Goal: Task Accomplishment & Management: Use online tool/utility

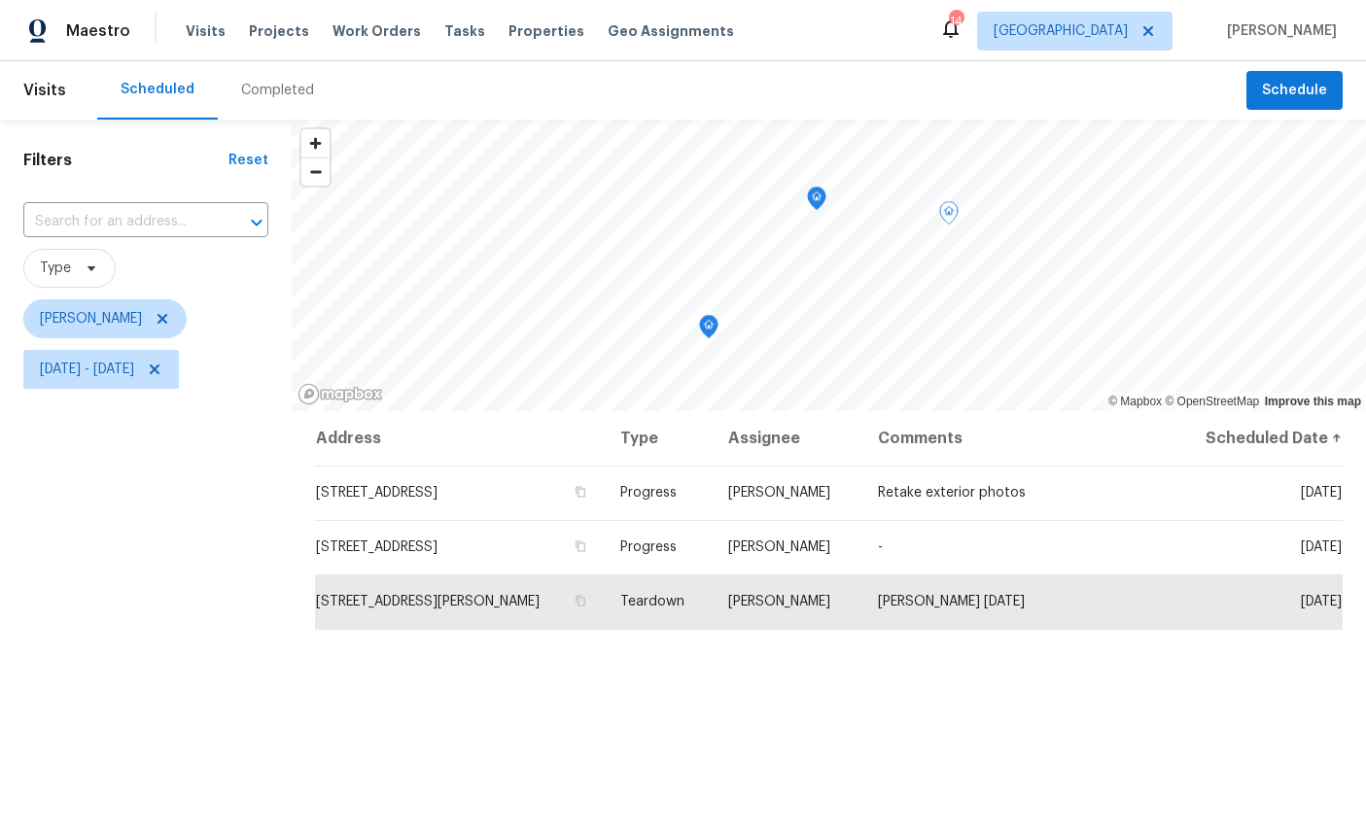
click at [807, 191] on icon "Map marker" at bounding box center [816, 199] width 19 height 24
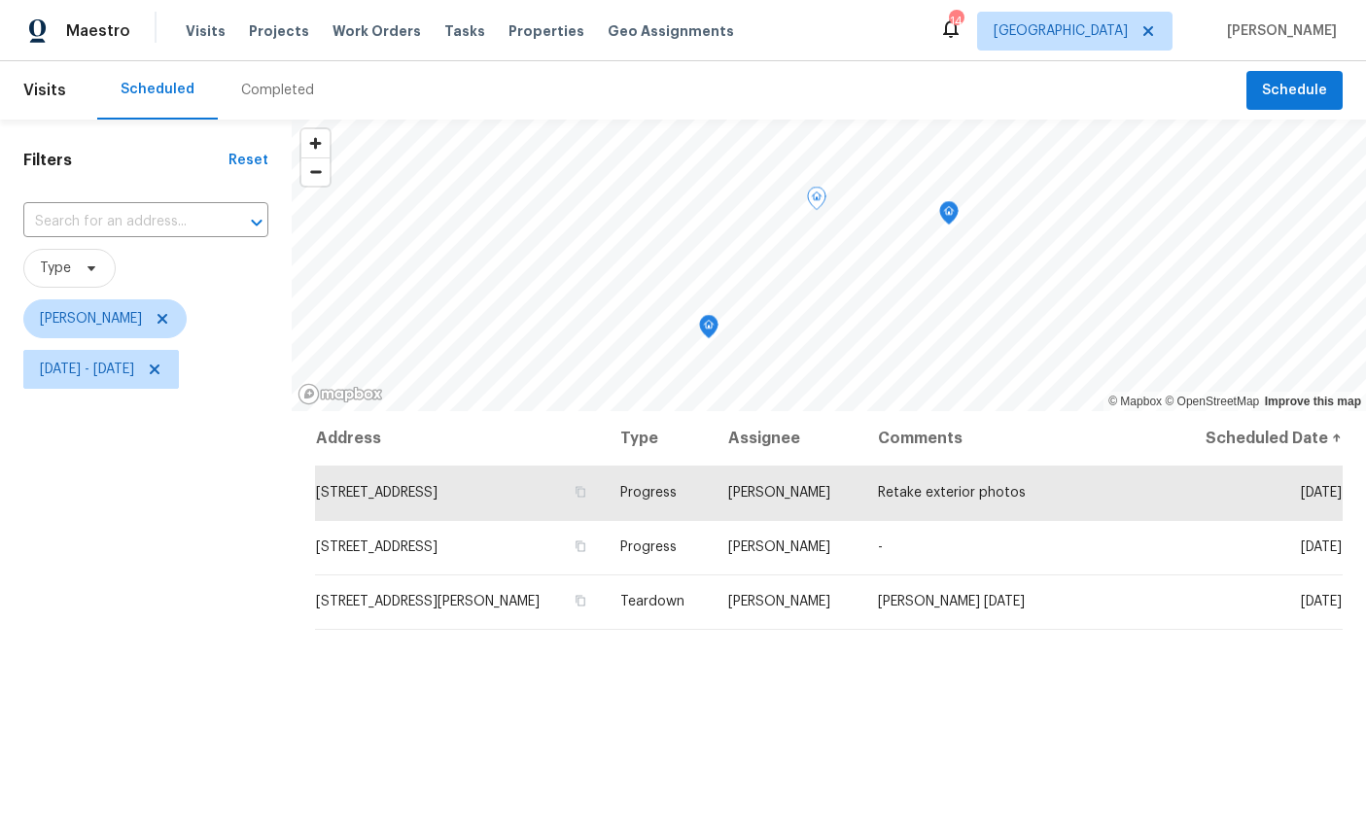
click at [712, 332] on icon "Map marker" at bounding box center [708, 327] width 17 height 22
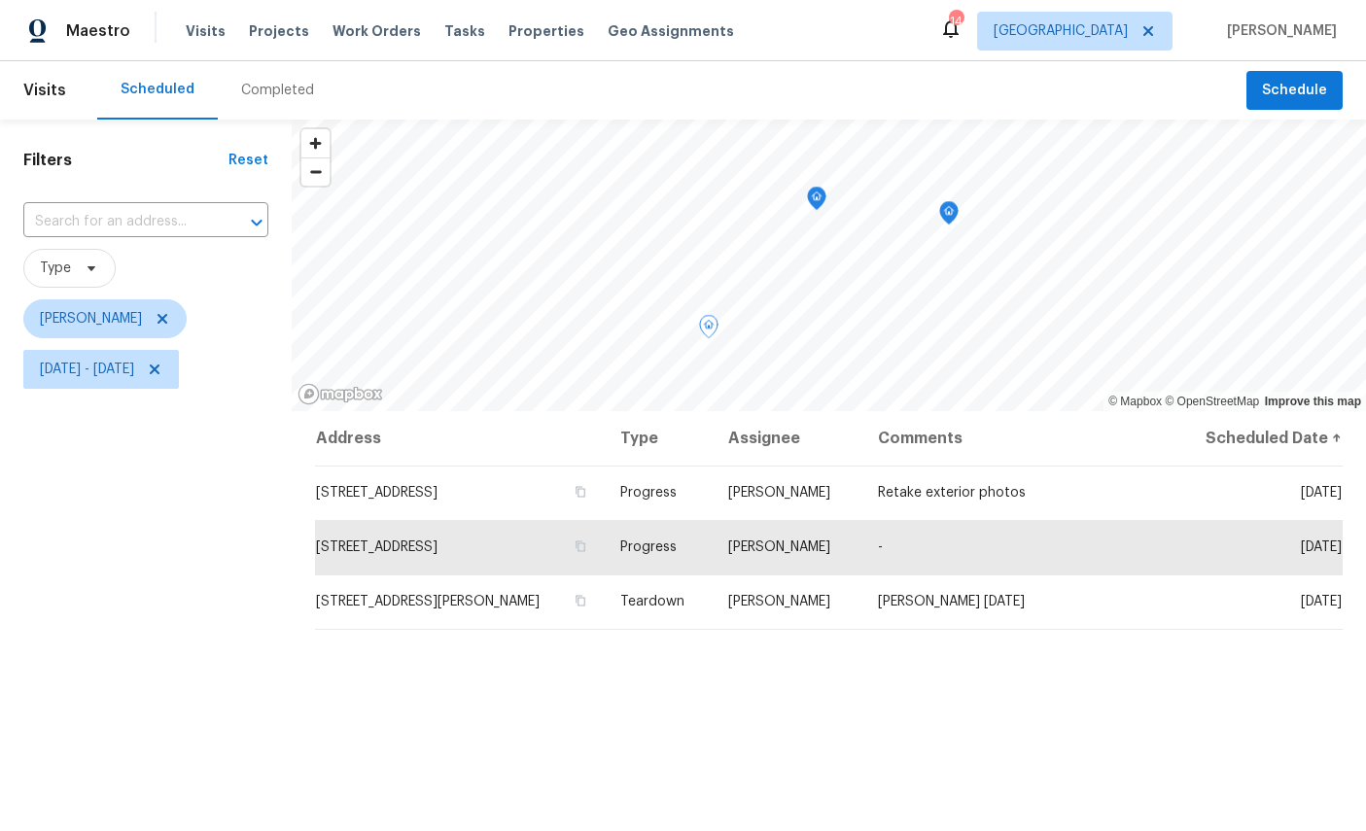
click at [808, 206] on icon "Map marker" at bounding box center [816, 199] width 19 height 24
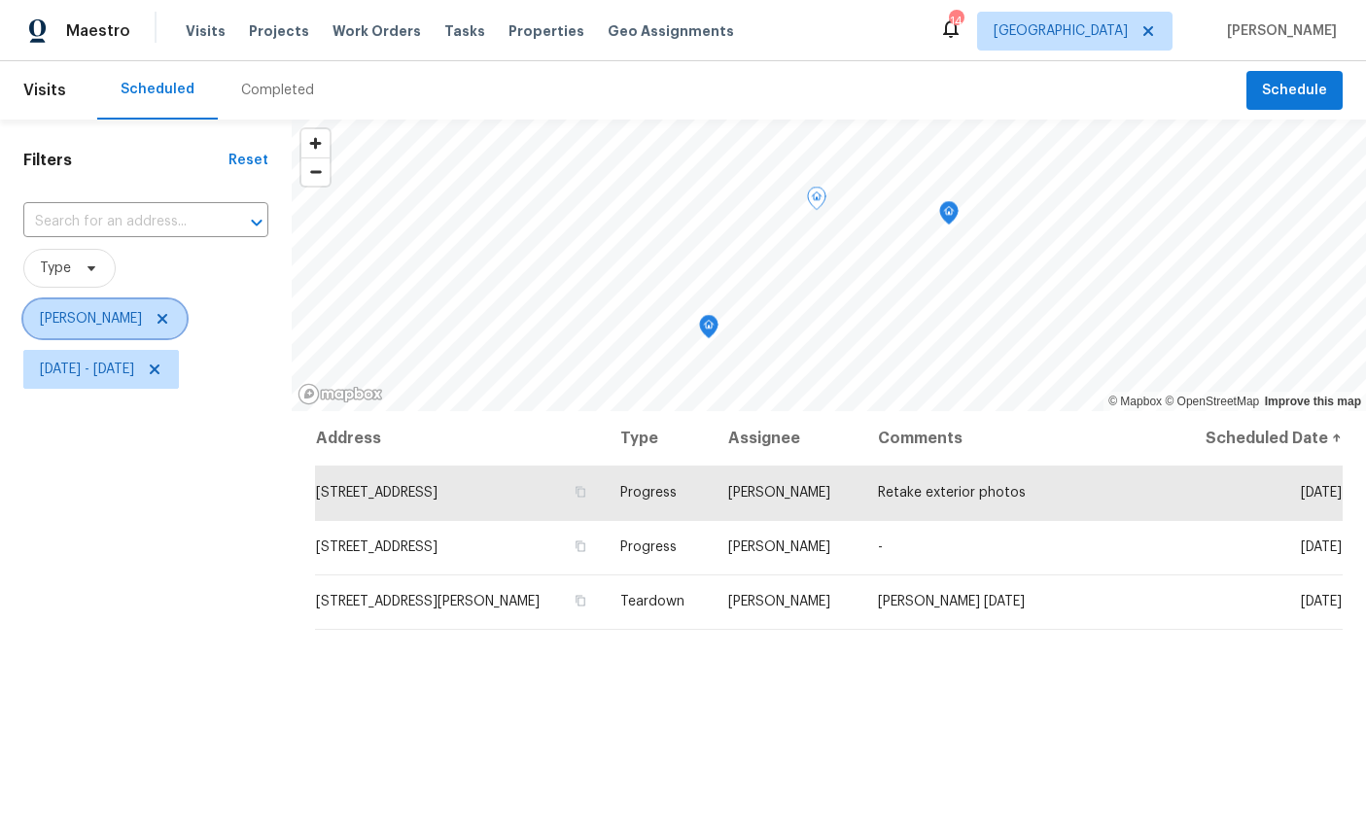
click at [101, 320] on span "[PERSON_NAME]" at bounding box center [91, 318] width 102 height 19
click at [170, 310] on span "[PERSON_NAME]" at bounding box center [104, 318] width 163 height 39
click at [158, 323] on icon at bounding box center [162, 319] width 10 height 10
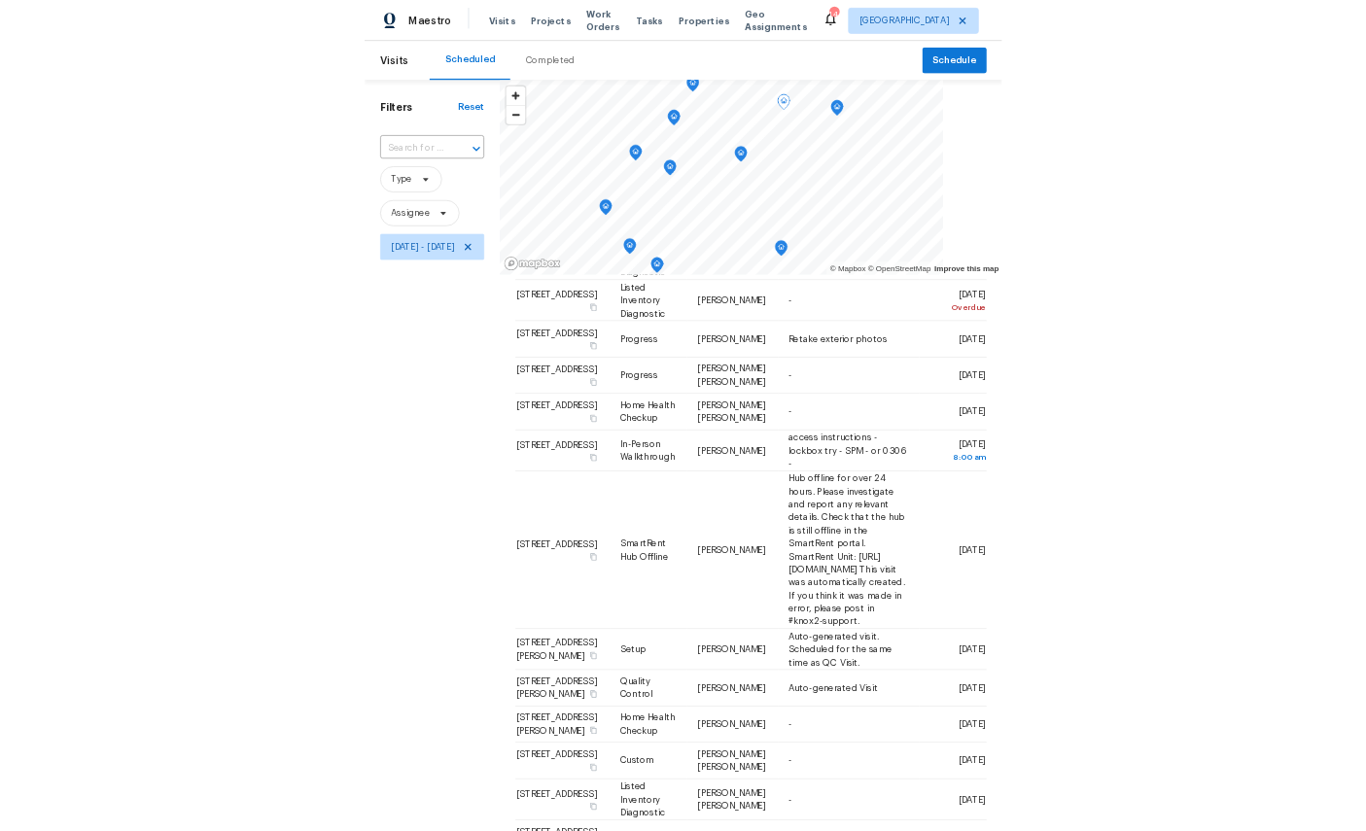
scroll to position [714, 0]
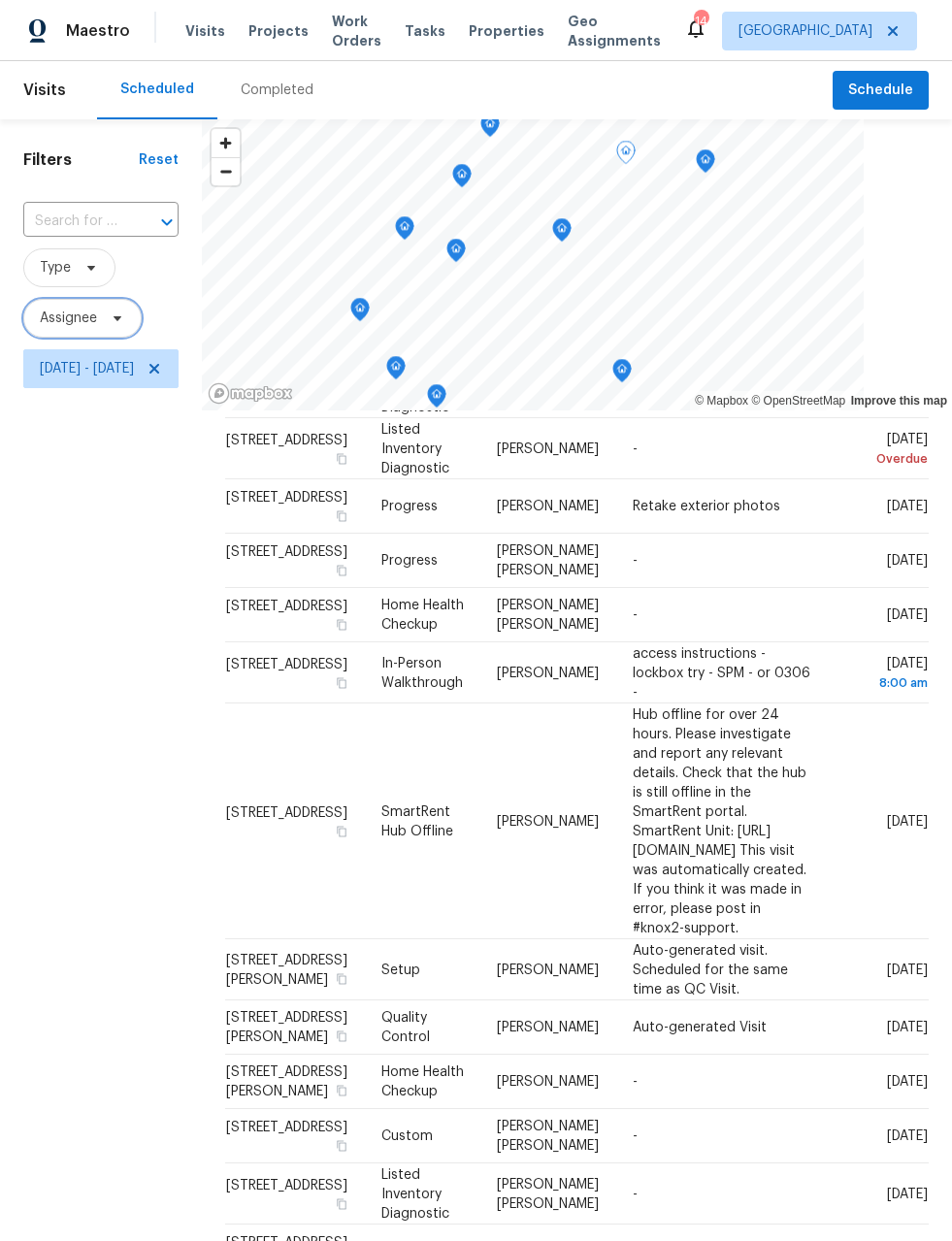
click at [84, 307] on span "Assignee" at bounding box center [82, 317] width 119 height 39
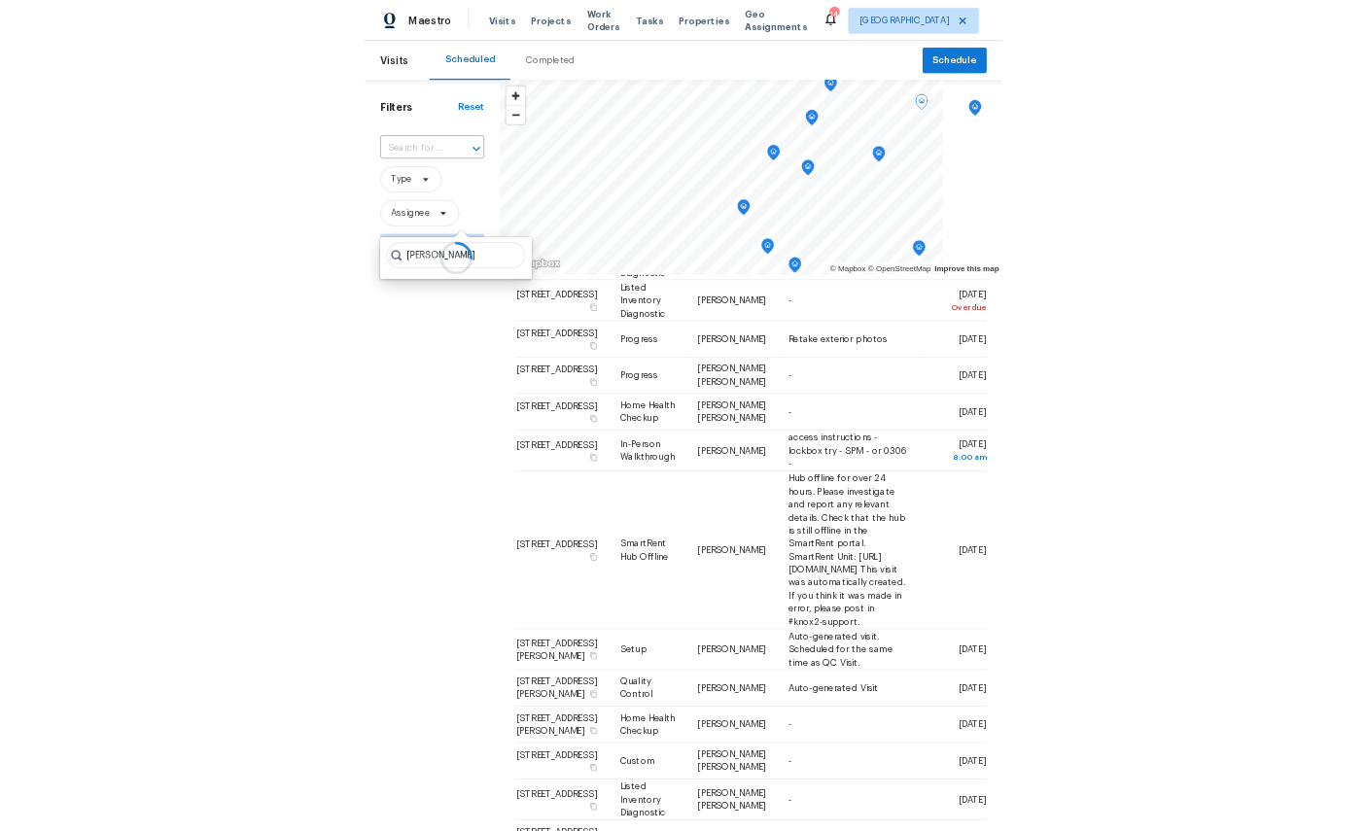
scroll to position [499, 0]
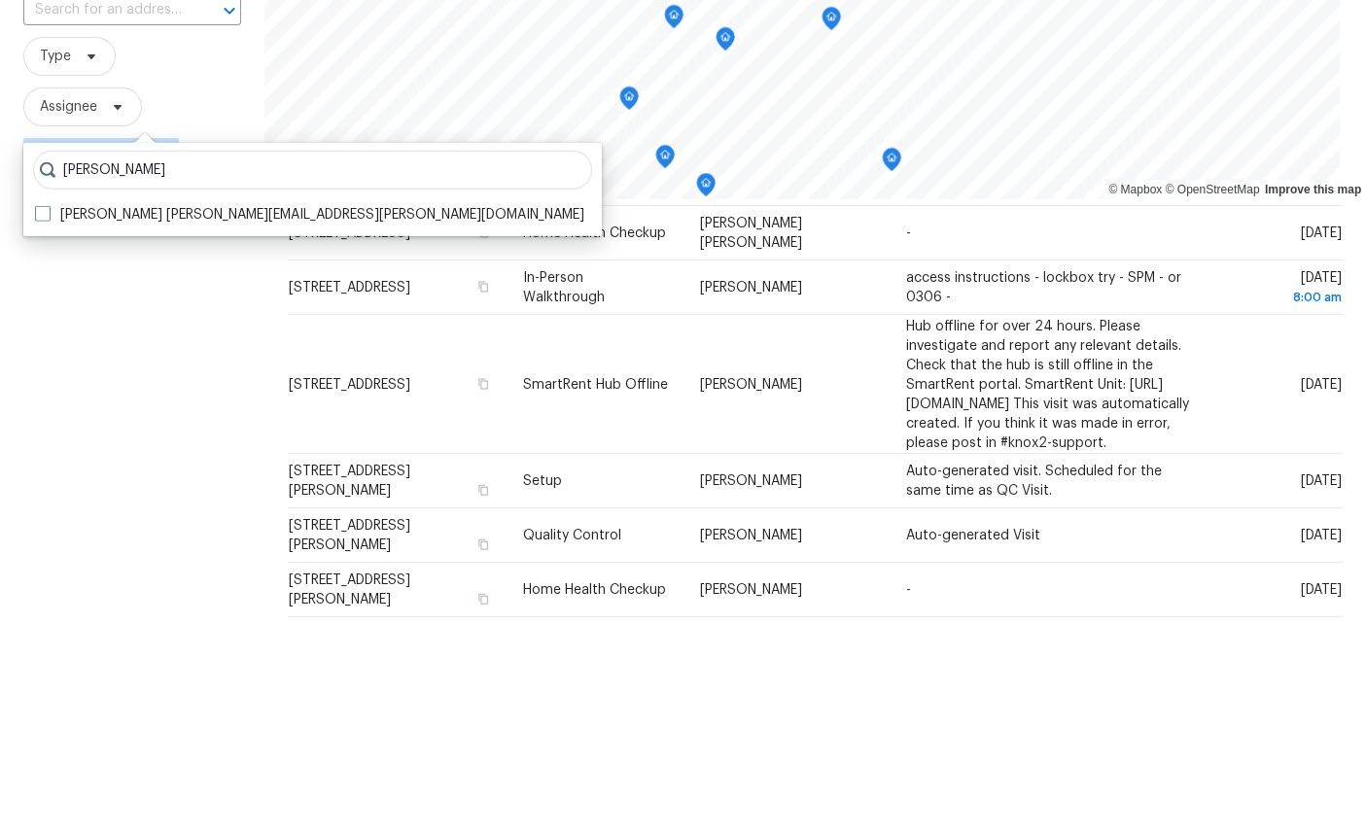
type input "William sparks"
click at [114, 417] on label "William Sparks william.sparks@opendoor.com" at bounding box center [309, 426] width 549 height 19
click at [48, 417] on input "William Sparks william.sparks@opendoor.com" at bounding box center [41, 423] width 13 height 13
checkbox input "true"
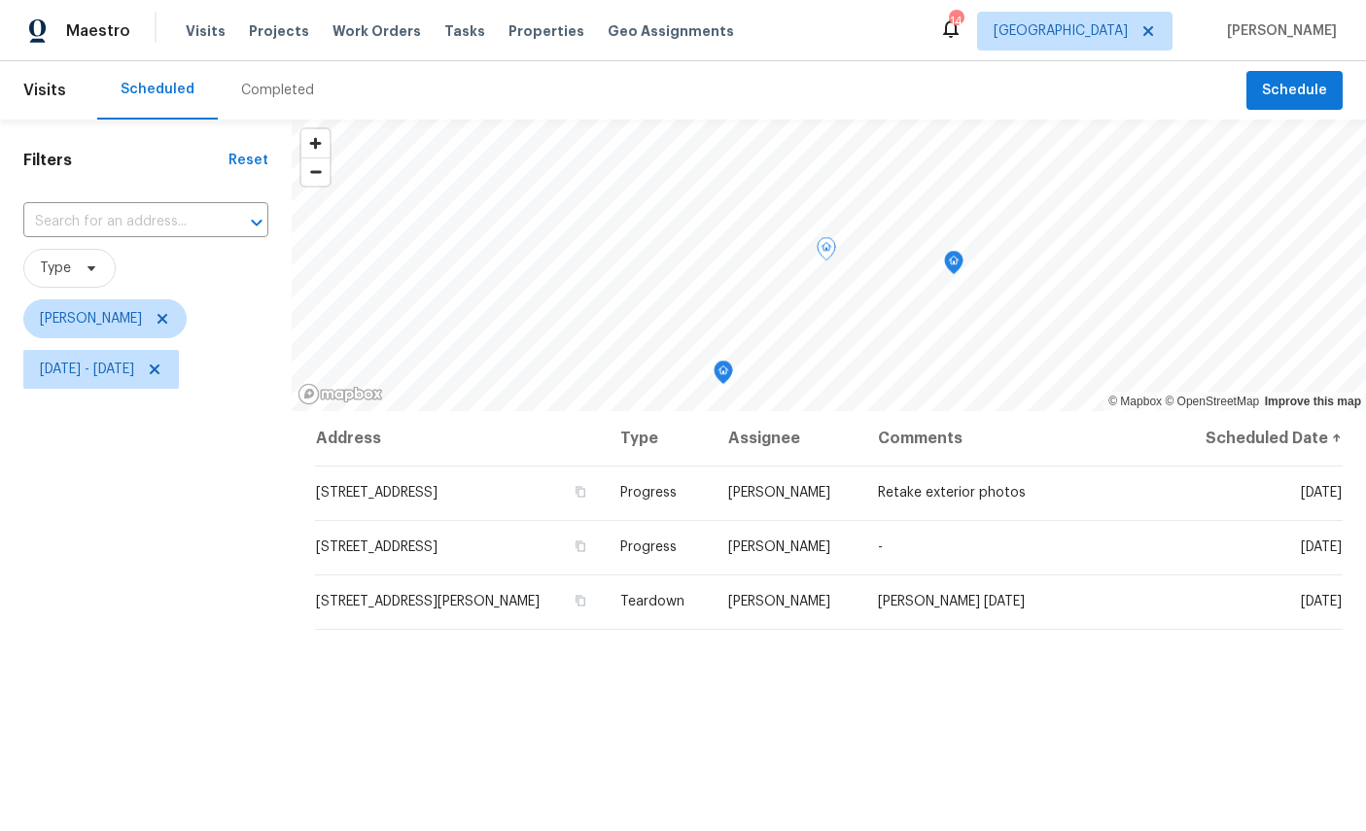
click at [732, 377] on icon "Map marker" at bounding box center [723, 373] width 19 height 24
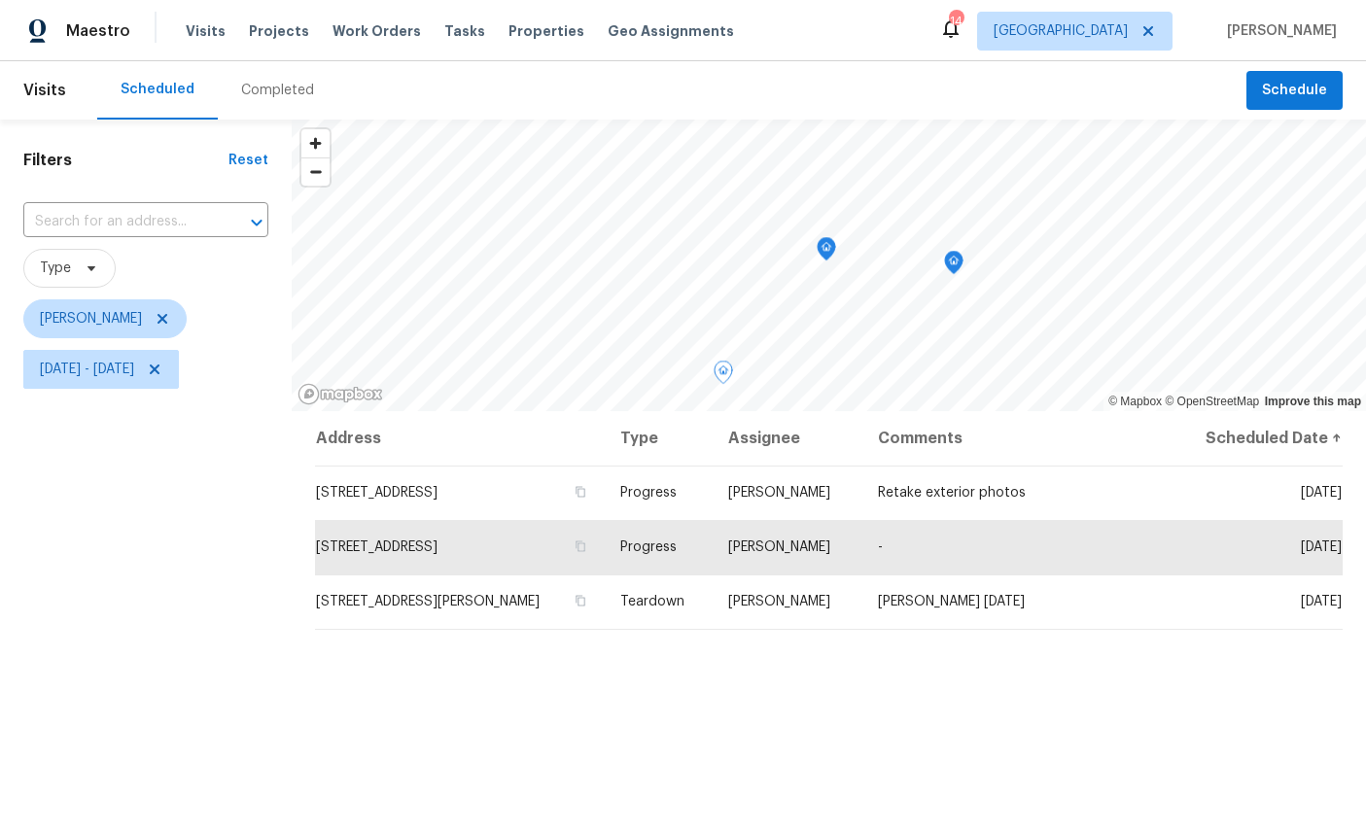
click at [122, 487] on div "Filters Reset ​ Type William Sparks Mon, Sep 22 - Wed, Sep 24" at bounding box center [146, 598] width 292 height 957
click at [122, 486] on div "Filters Reset ​ Type William Sparks Mon, Sep 22 - Wed, Sep 24" at bounding box center [146, 598] width 292 height 957
click at [159, 521] on div "Filters Reset ​ Type William Sparks Mon, Sep 22 - Wed, Sep 24" at bounding box center [146, 598] width 292 height 957
click at [1298, 86] on span "Schedule" at bounding box center [1294, 91] width 65 height 24
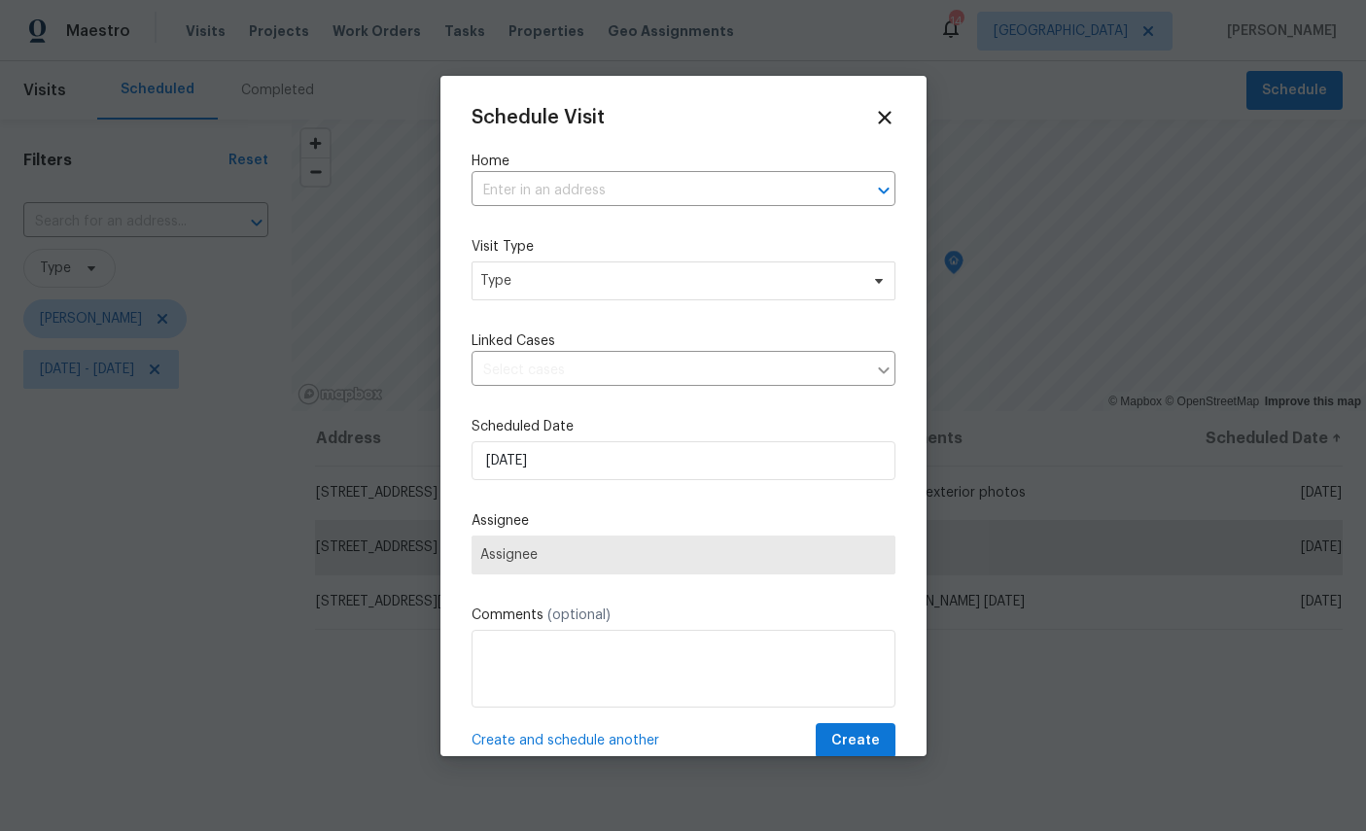
click at [640, 178] on input "text" at bounding box center [656, 191] width 369 height 30
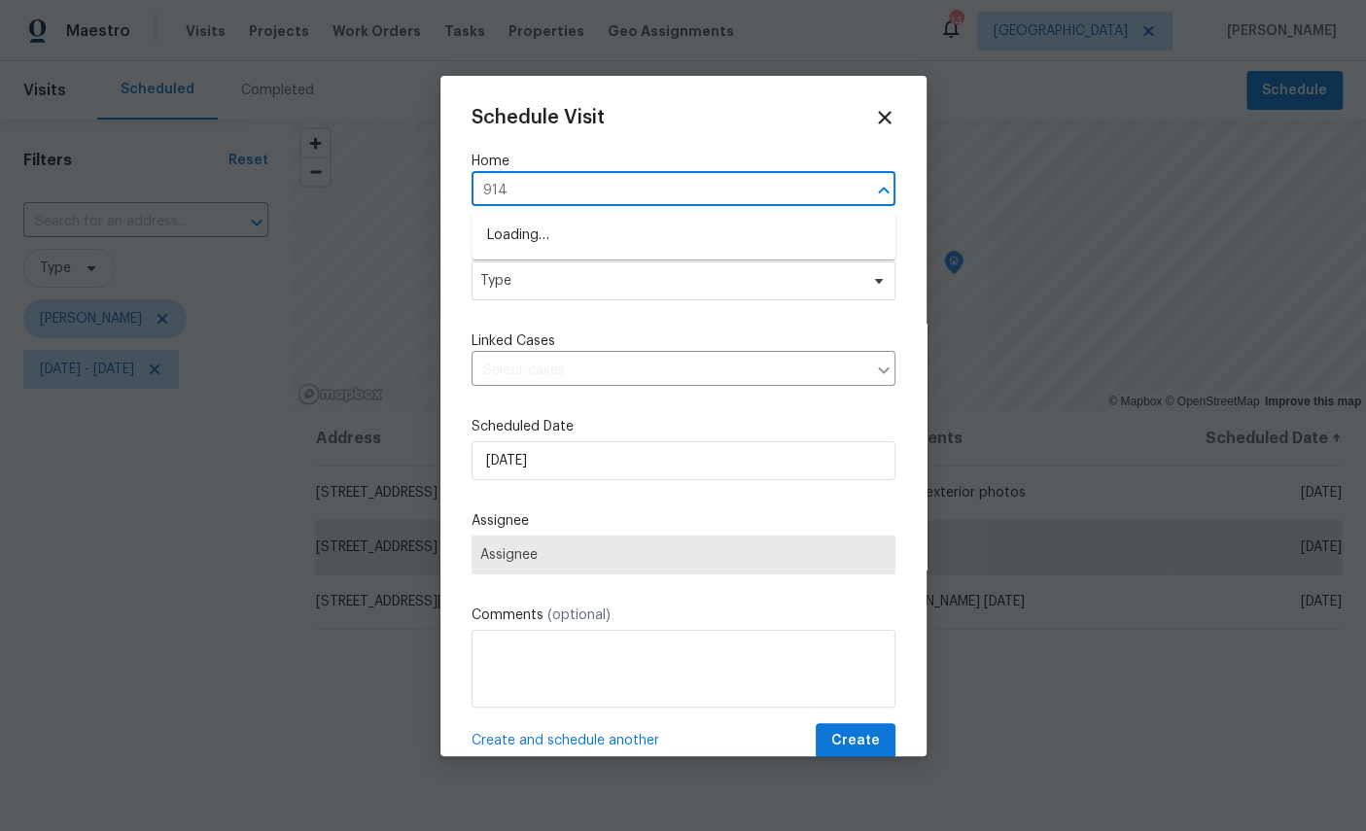
type input "9142"
click at [649, 235] on li "9142 Craven Rd, Jacksonville, FL 32257" at bounding box center [684, 236] width 424 height 32
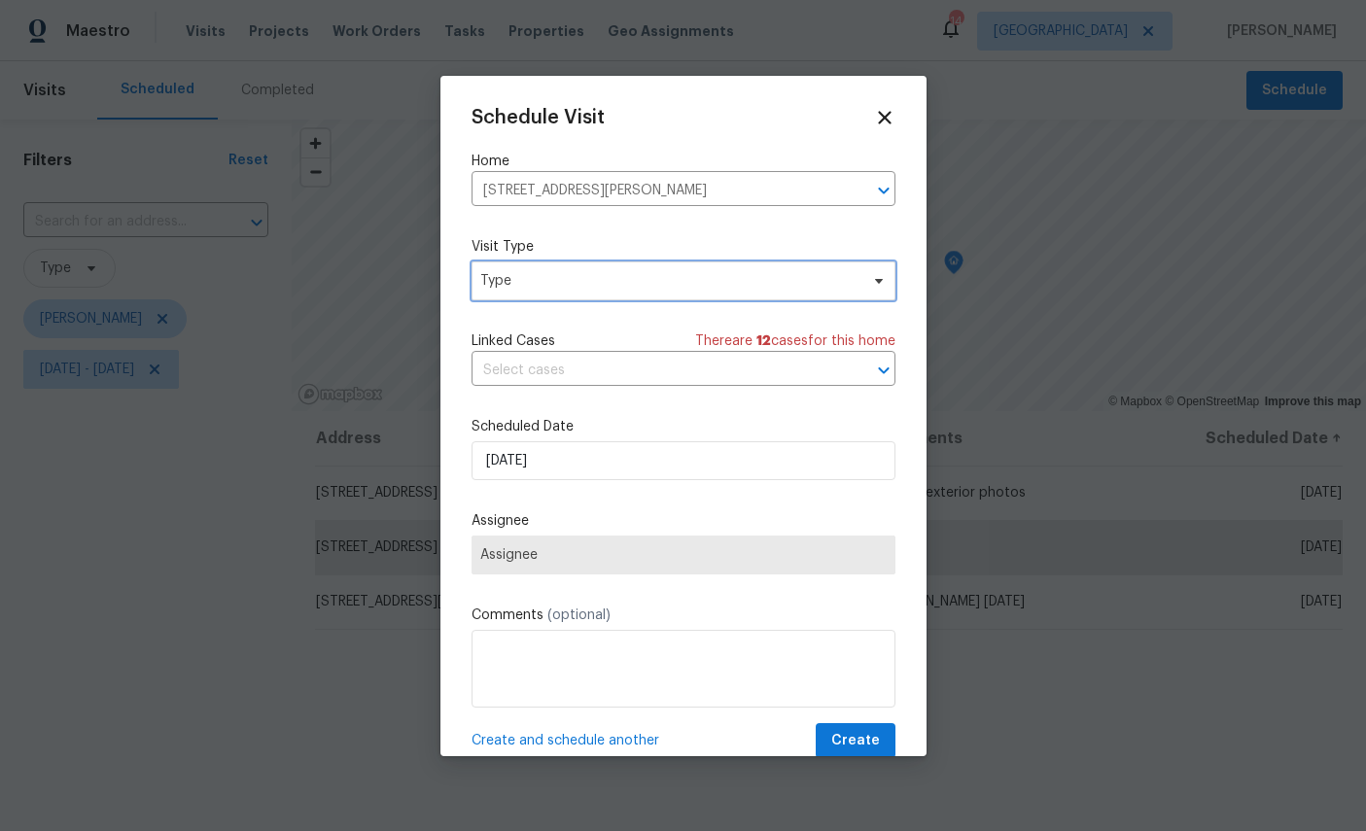
click at [655, 280] on span "Type" at bounding box center [669, 280] width 378 height 19
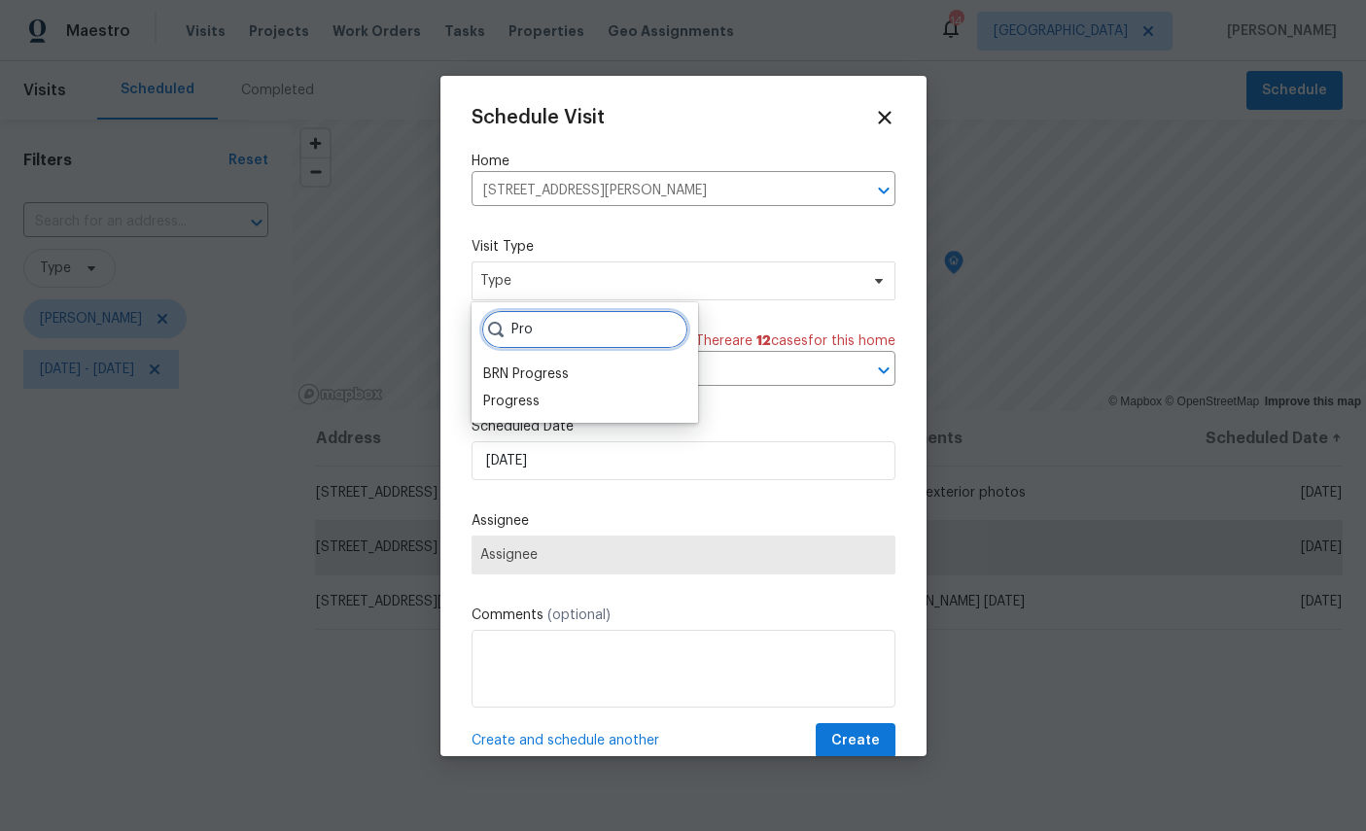
type input "Pro"
click at [506, 408] on div "Progress" at bounding box center [511, 401] width 56 height 19
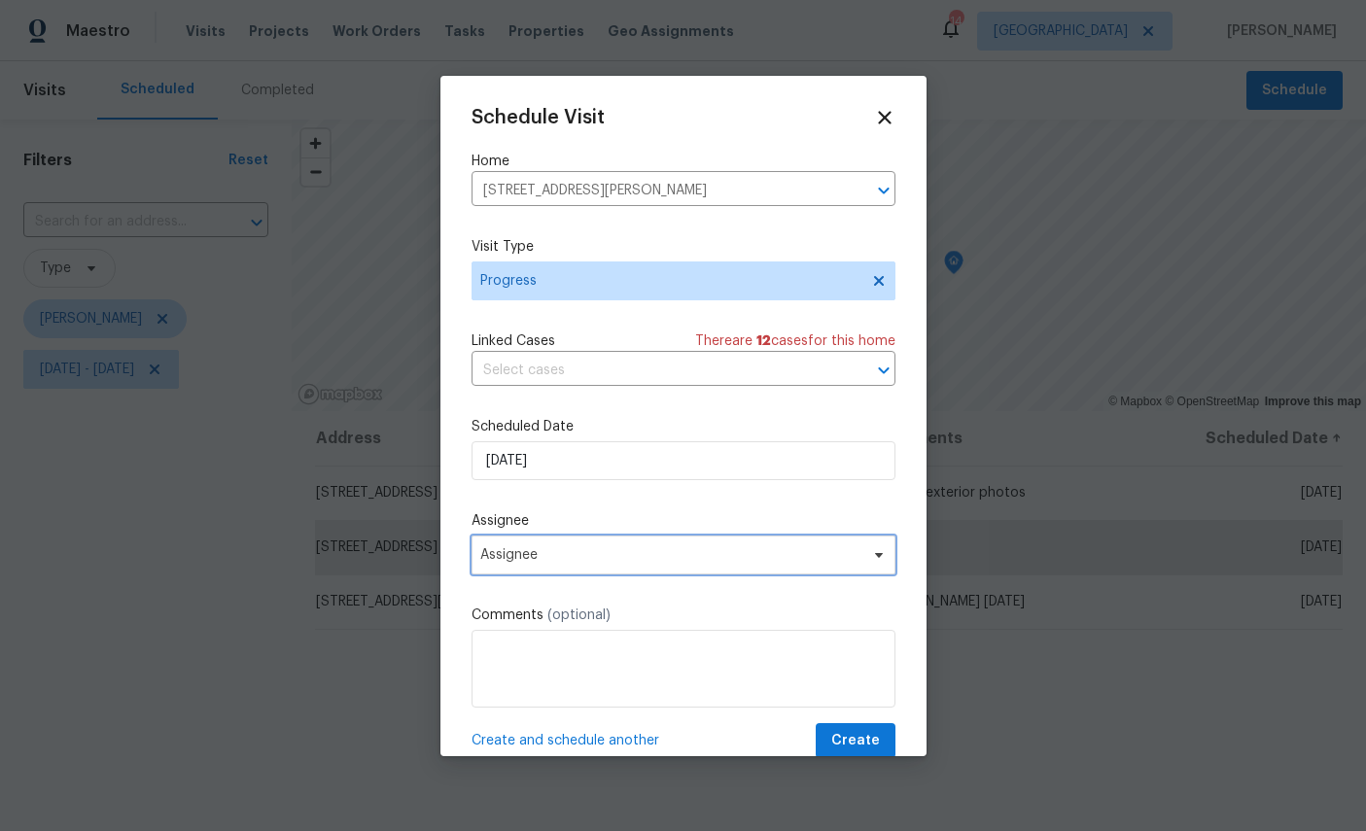
click at [581, 553] on span "Assignee" at bounding box center [670, 555] width 381 height 16
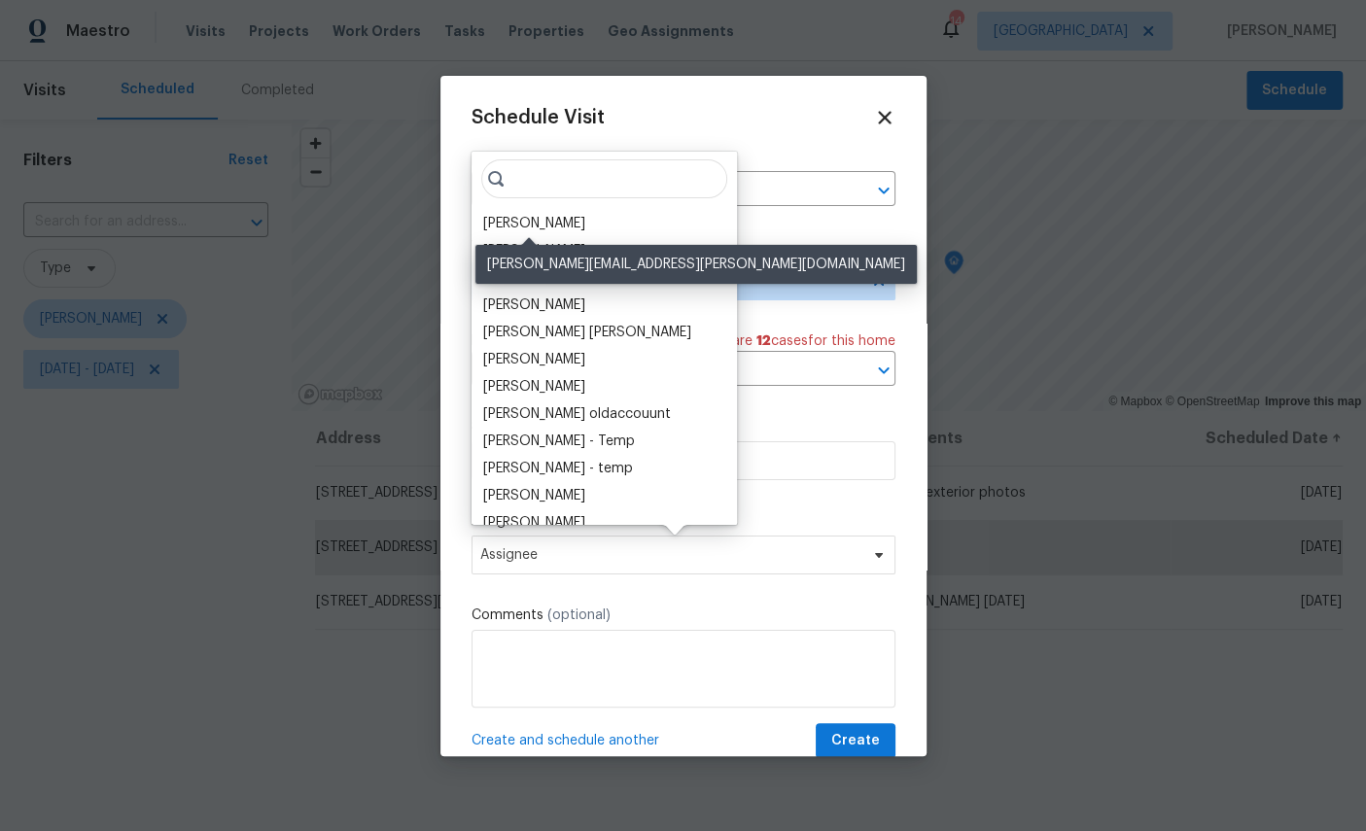
click at [533, 220] on div "[PERSON_NAME]" at bounding box center [534, 223] width 102 height 19
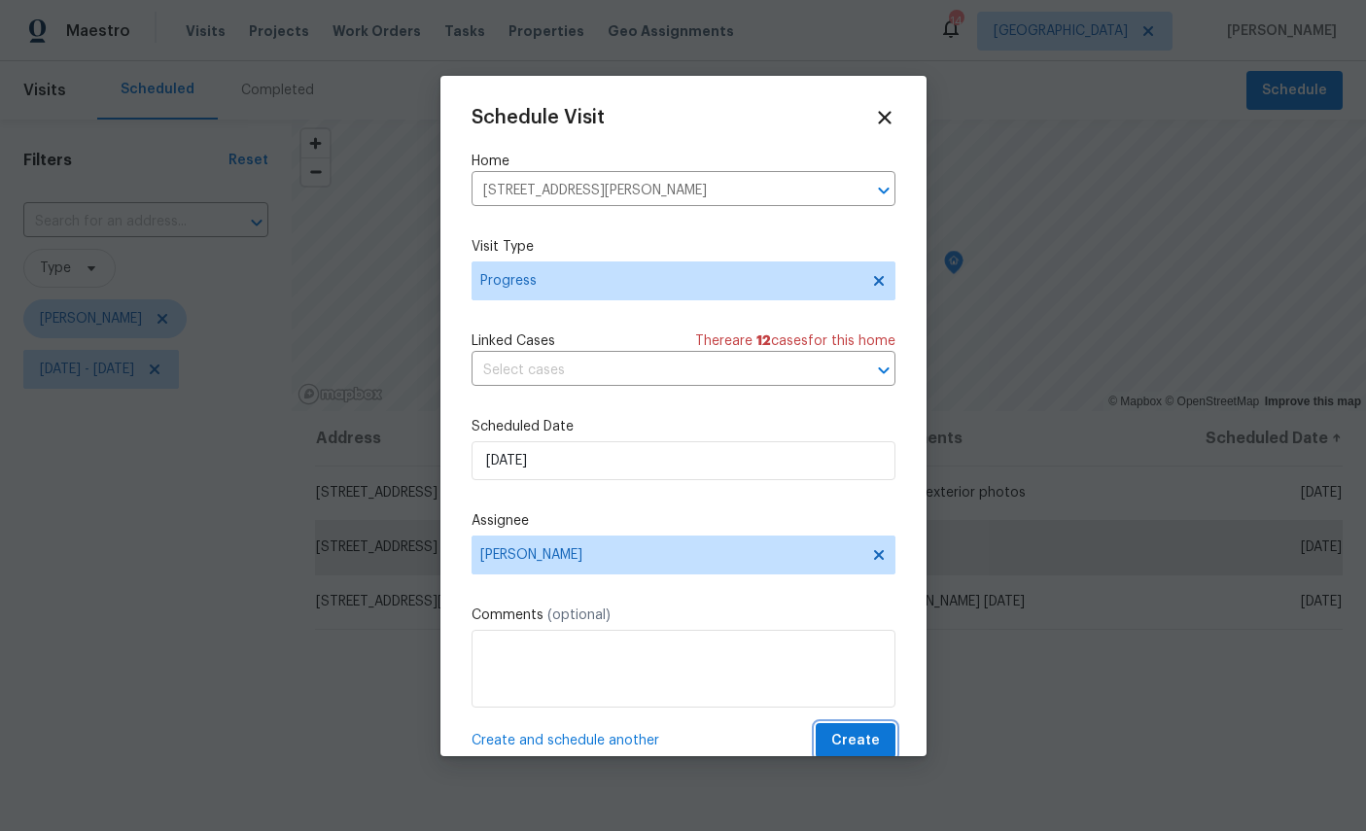
click at [851, 744] on span "Create" at bounding box center [855, 741] width 49 height 24
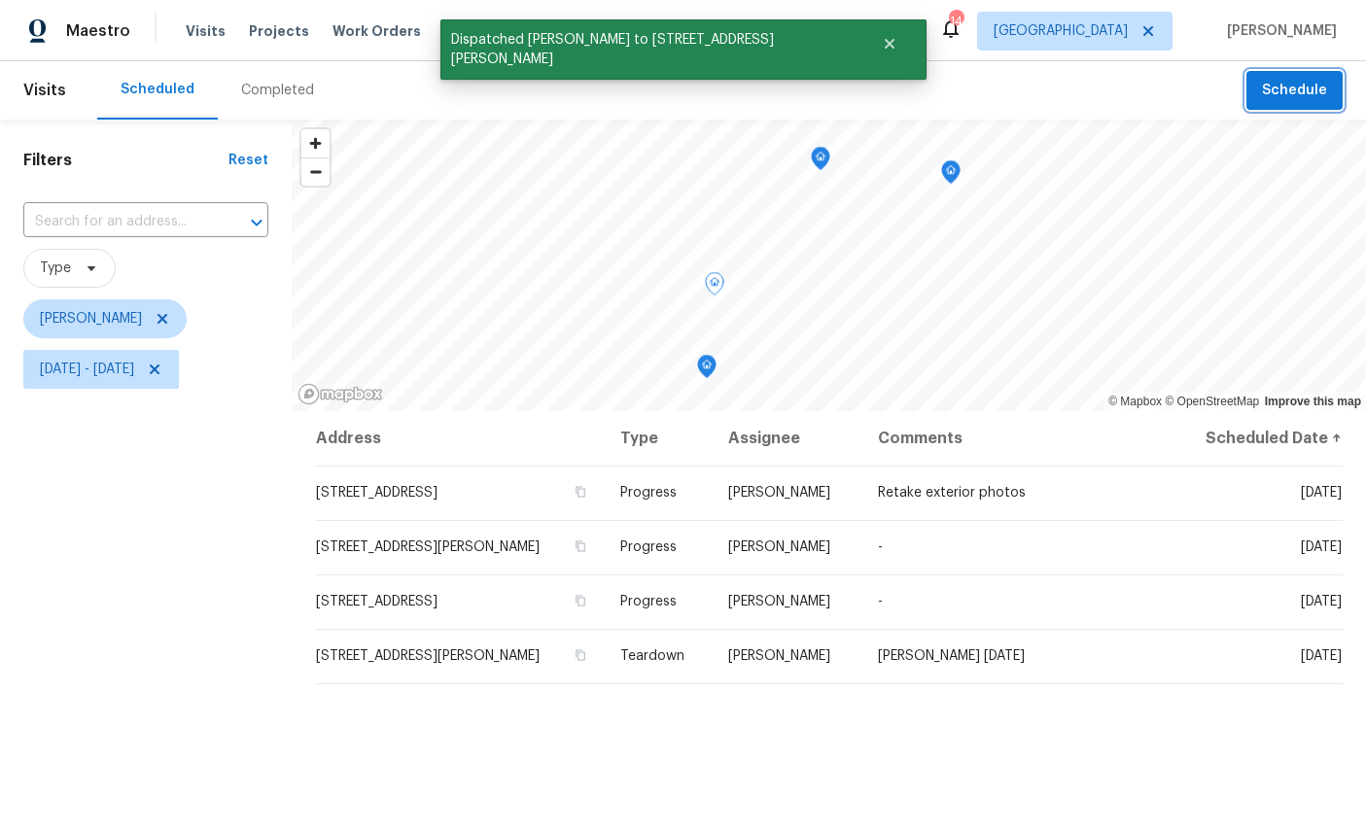
click at [706, 370] on icon "Map marker" at bounding box center [706, 367] width 17 height 22
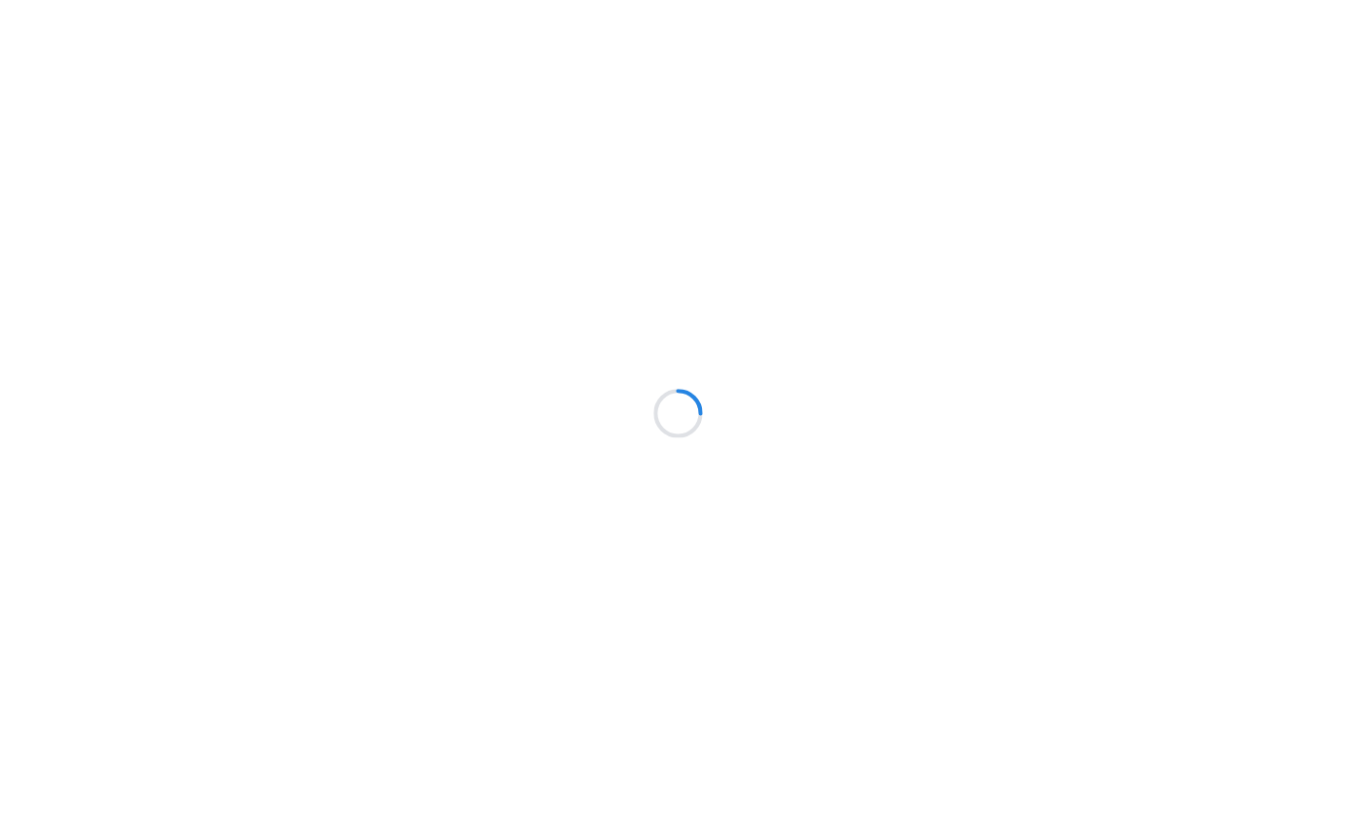
scroll to position [6, 11]
